Goal: Check status: Check status

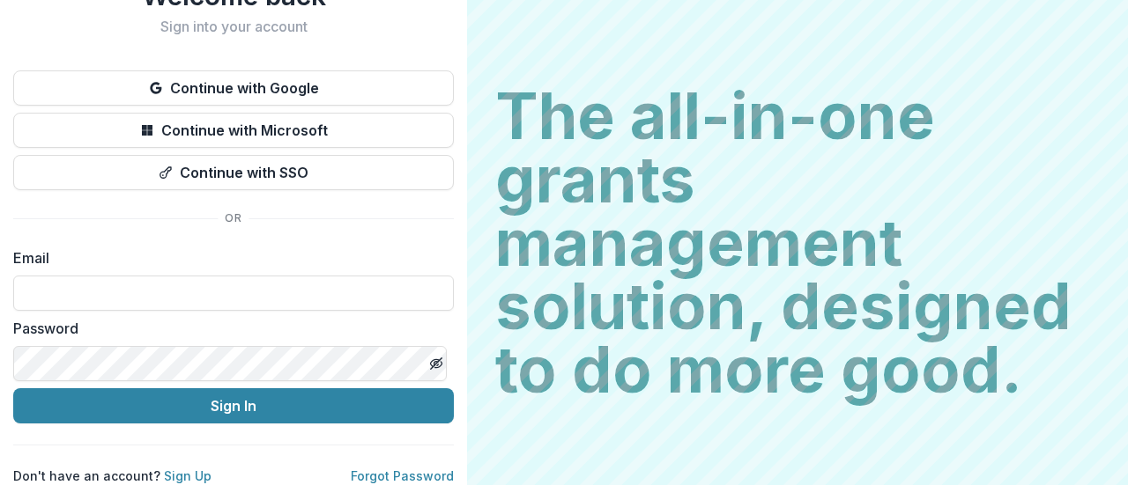
scroll to position [78, 0]
type input "**********"
click at [429, 359] on icon "Toggle password visibility" at bounding box center [436, 364] width 14 height 14
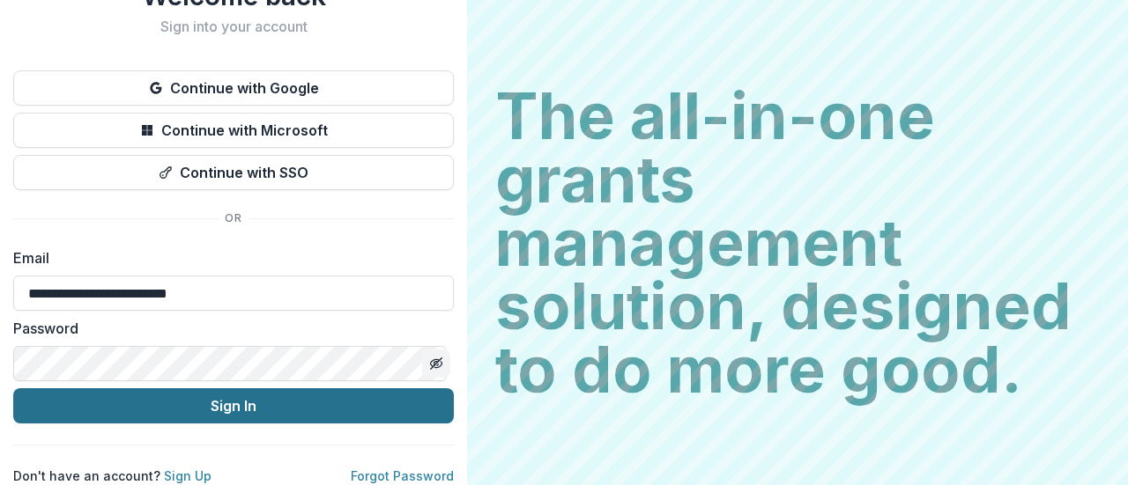
drag, startPoint x: 365, startPoint y: 397, endPoint x: 227, endPoint y: 400, distance: 137.5
click at [227, 400] on button "Sign In" at bounding box center [233, 406] width 441 height 35
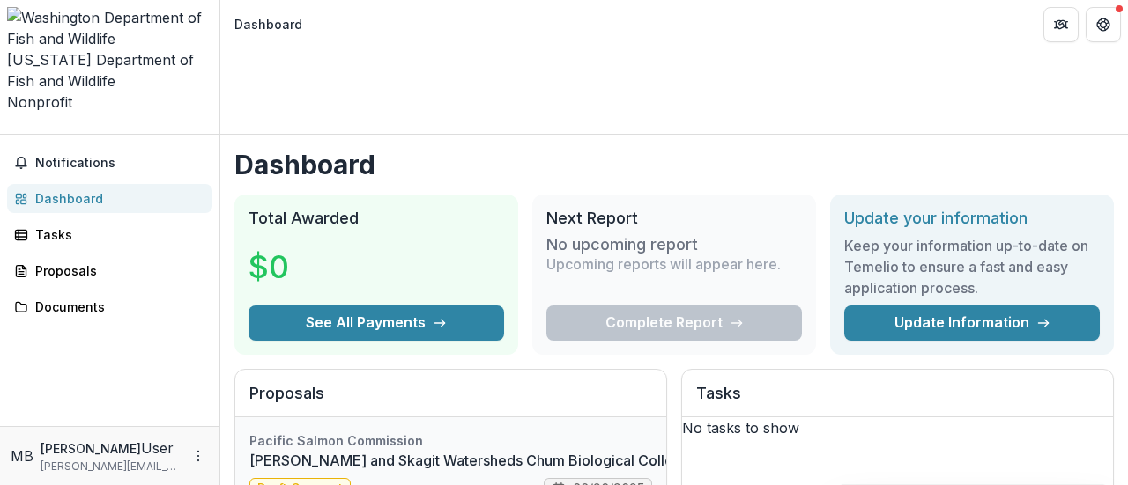
click at [297, 450] on link "[PERSON_NAME] and Skagit Watersheds Chum Biological Collection Analysis" at bounding box center [506, 460] width 515 height 21
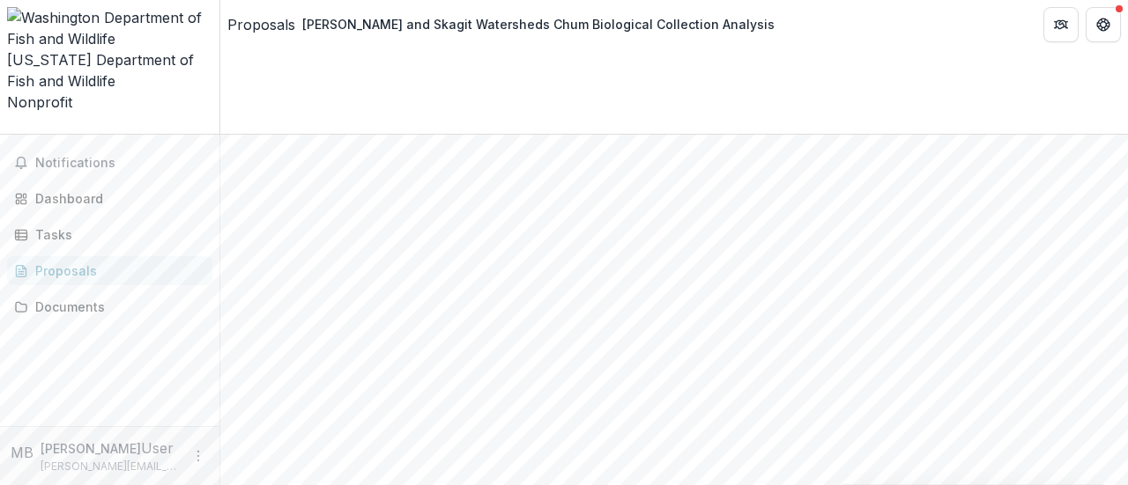
scroll to position [2227, 0]
